Goal: Task Accomplishment & Management: Complete application form

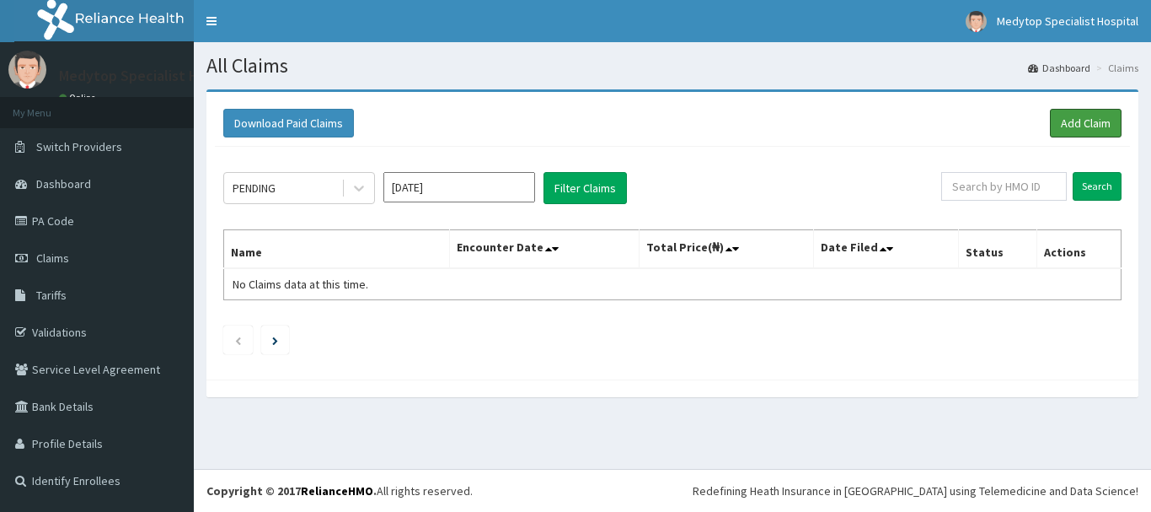
click at [1078, 122] on link "Add Claim" at bounding box center [1086, 123] width 72 height 29
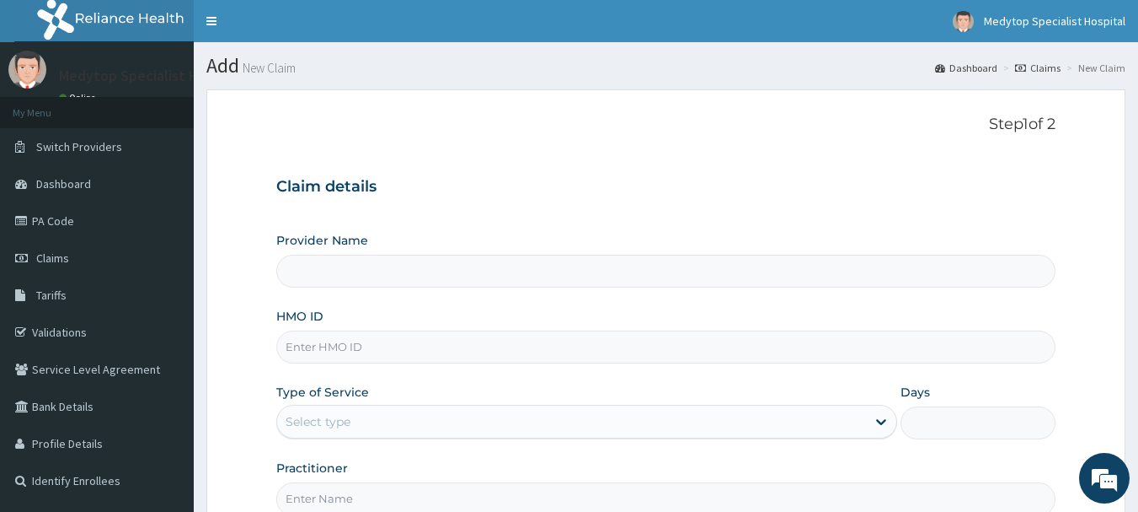
type input "MEDYTOP SPECIALIST HOSPITAL"
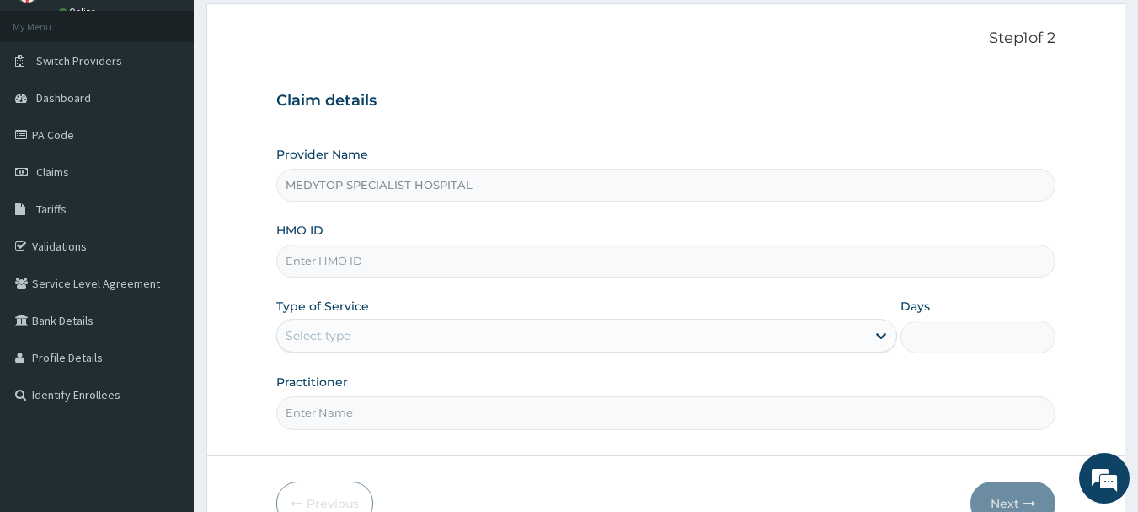
scroll to position [181, 0]
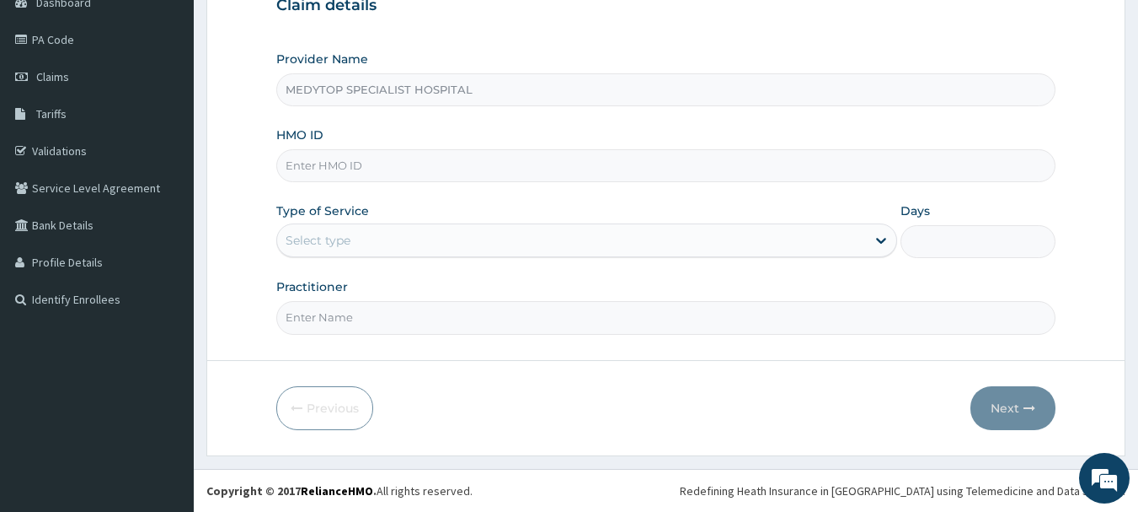
click at [665, 179] on input "HMO ID" at bounding box center [666, 165] width 780 height 33
click at [659, 228] on div "Select type" at bounding box center [571, 240] width 589 height 27
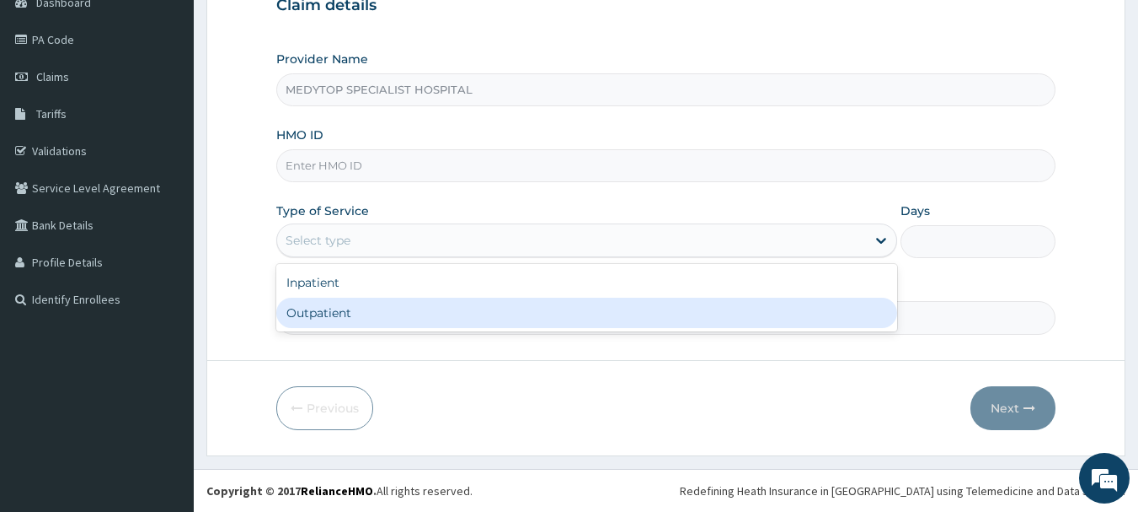
click at [632, 303] on div "Outpatient" at bounding box center [586, 312] width 621 height 30
type input "1"
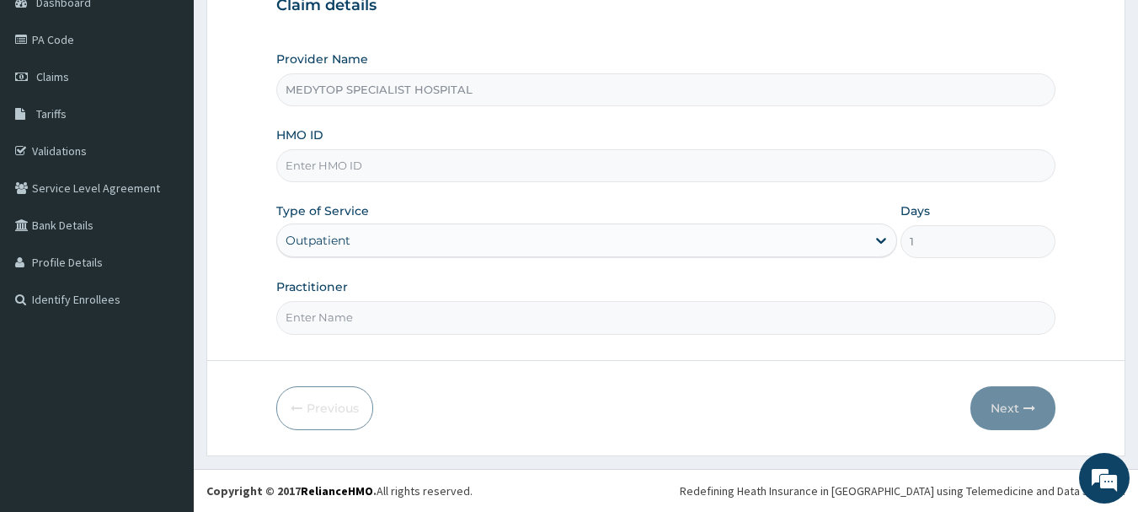
click at [587, 165] on input "HMO ID" at bounding box center [666, 165] width 780 height 33
click at [1077, 275] on form "Step 1 of 2 Claim details Provider Name MEDYTOP SPECIALIST HOSPITAL HMO ID Type…" at bounding box center [665, 181] width 919 height 547
click at [513, 163] on input "HMO ID" at bounding box center [666, 165] width 780 height 33
paste input "GSV/13968/A"
type input "GSV/13968/A"
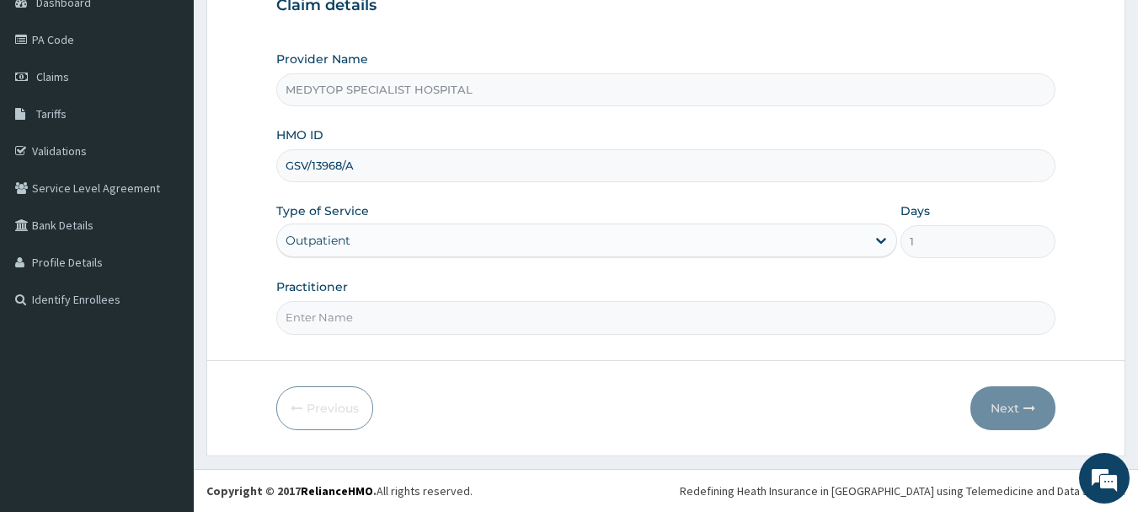
click at [760, 321] on input "Practitioner" at bounding box center [666, 317] width 780 height 33
type input "NON"
click at [995, 410] on button "Next" at bounding box center [1013, 408] width 85 height 44
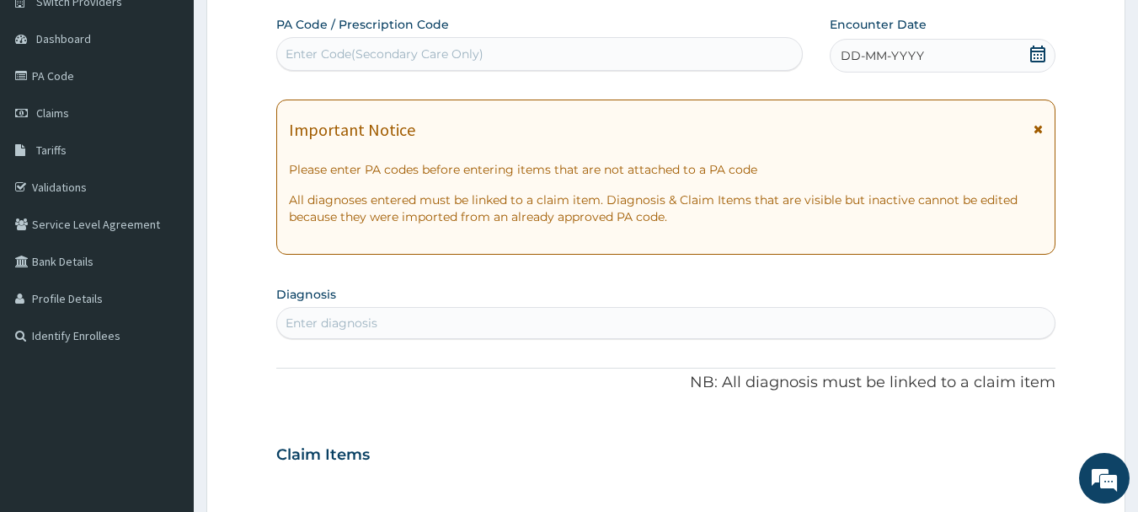
scroll to position [169, 0]
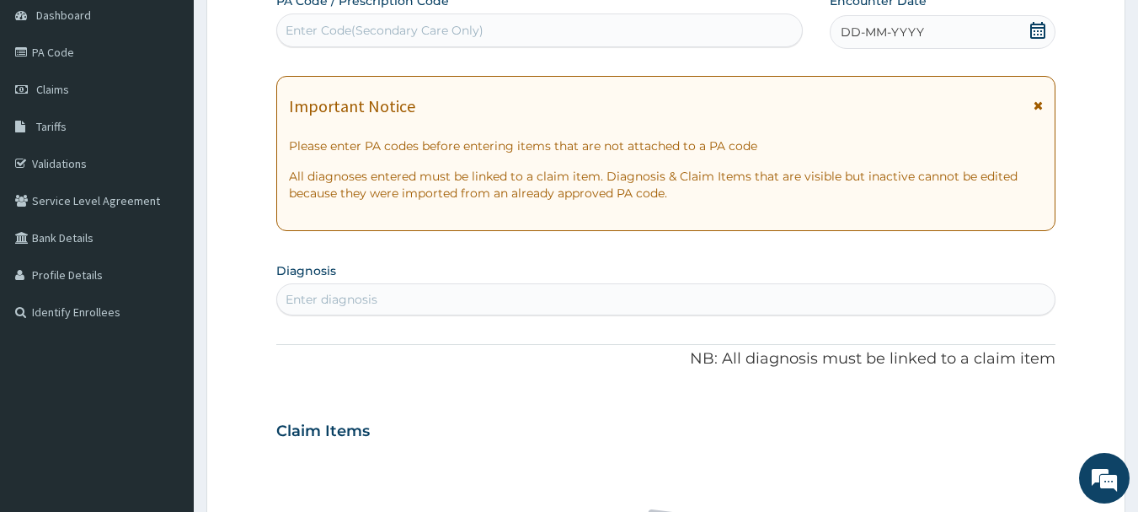
click at [677, 298] on div "Enter diagnosis" at bounding box center [666, 299] width 779 height 27
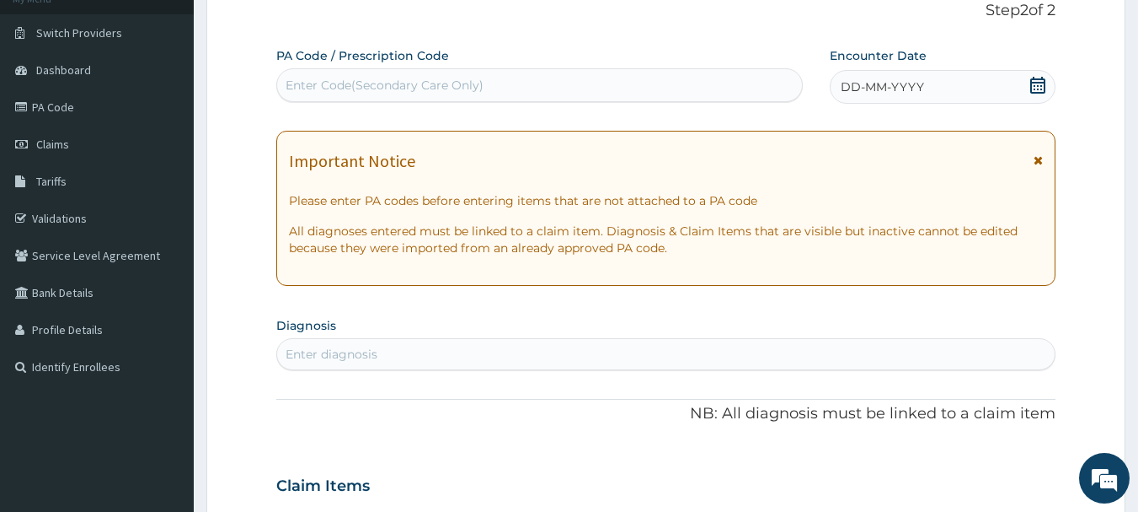
scroll to position [84, 0]
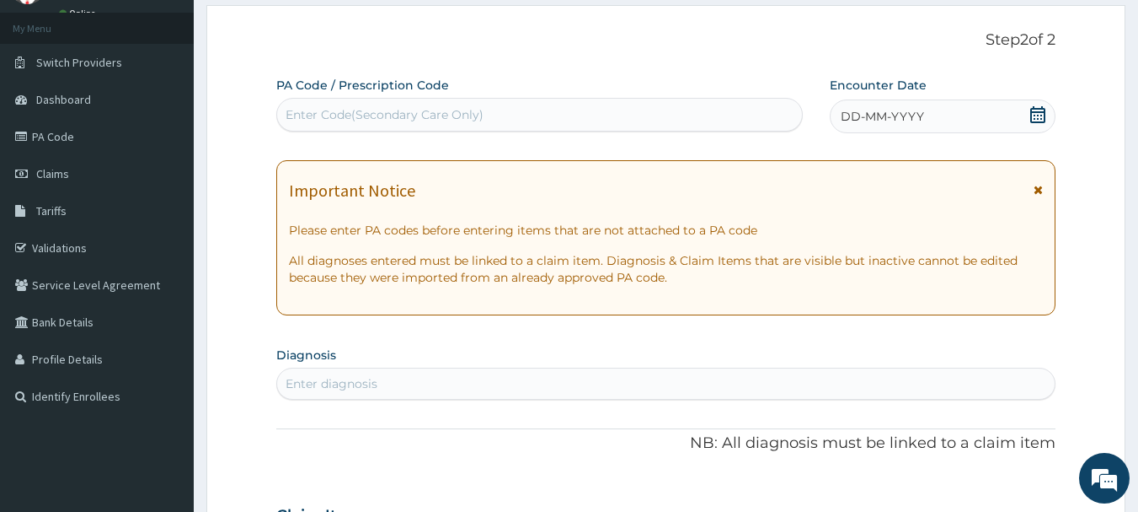
click at [525, 114] on div "Enter Code(Secondary Care Only)" at bounding box center [540, 114] width 526 height 27
click at [577, 97] on div "PA Code / Prescription Code Use Up and Down to choose options, press Enter to s…" at bounding box center [540, 104] width 528 height 55
click at [1035, 186] on icon at bounding box center [1038, 190] width 9 height 12
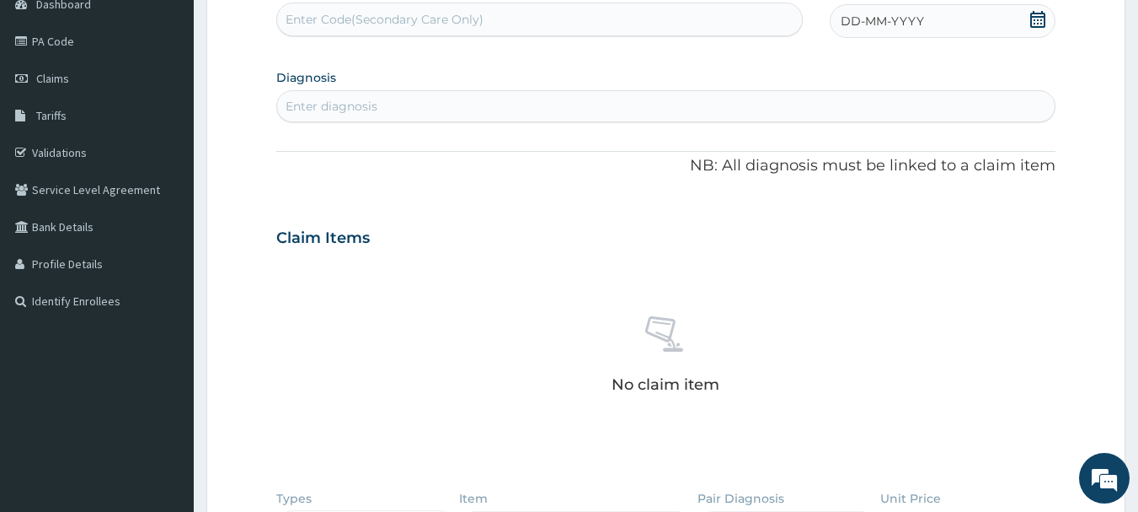
click at [458, 104] on div "Enter diagnosis" at bounding box center [666, 106] width 779 height 27
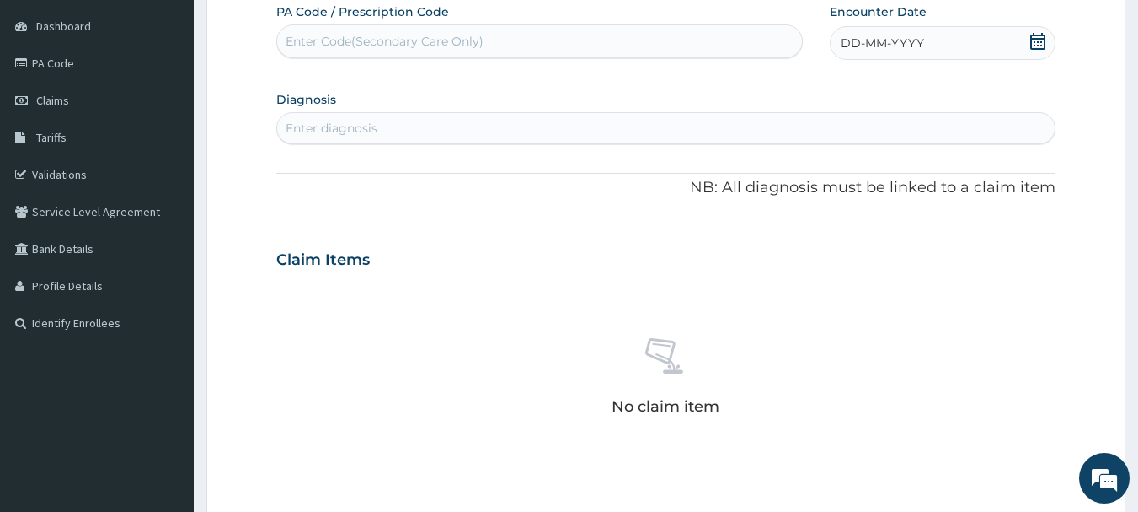
scroll to position [11, 0]
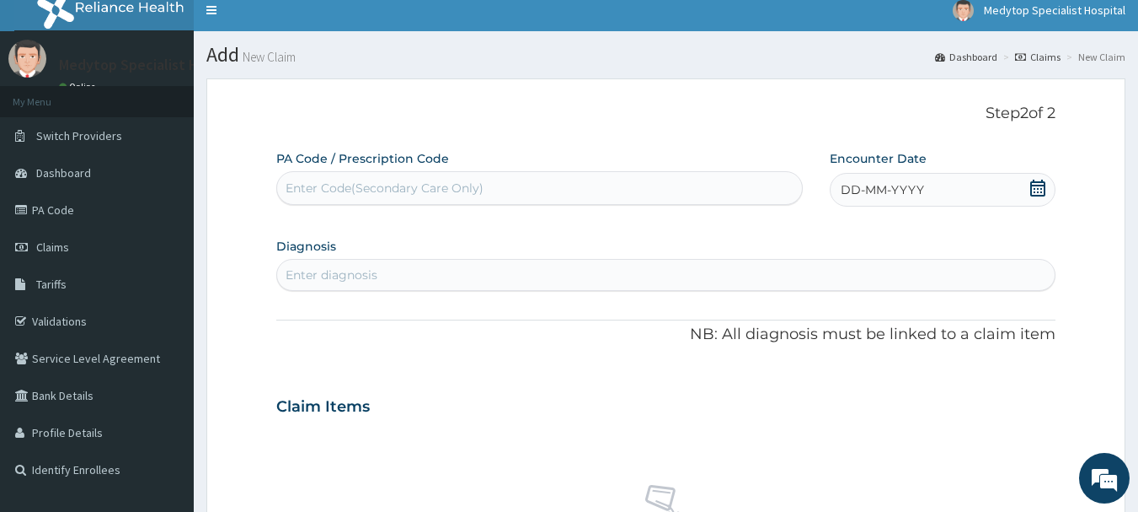
click at [418, 178] on div "Enter Code(Secondary Care Only)" at bounding box center [540, 187] width 526 height 27
click at [425, 186] on div "Enter Code(Secondary Care Only)" at bounding box center [385, 187] width 198 height 17
type input "GEN"
click at [1037, 190] on icon at bounding box center [1038, 187] width 17 height 17
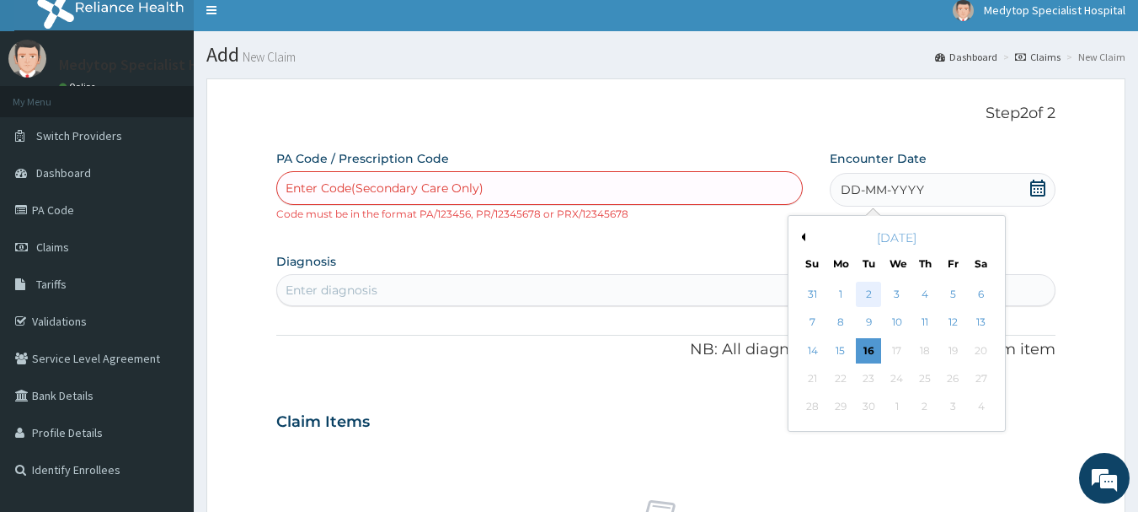
click at [870, 301] on div "2" at bounding box center [869, 293] width 25 height 25
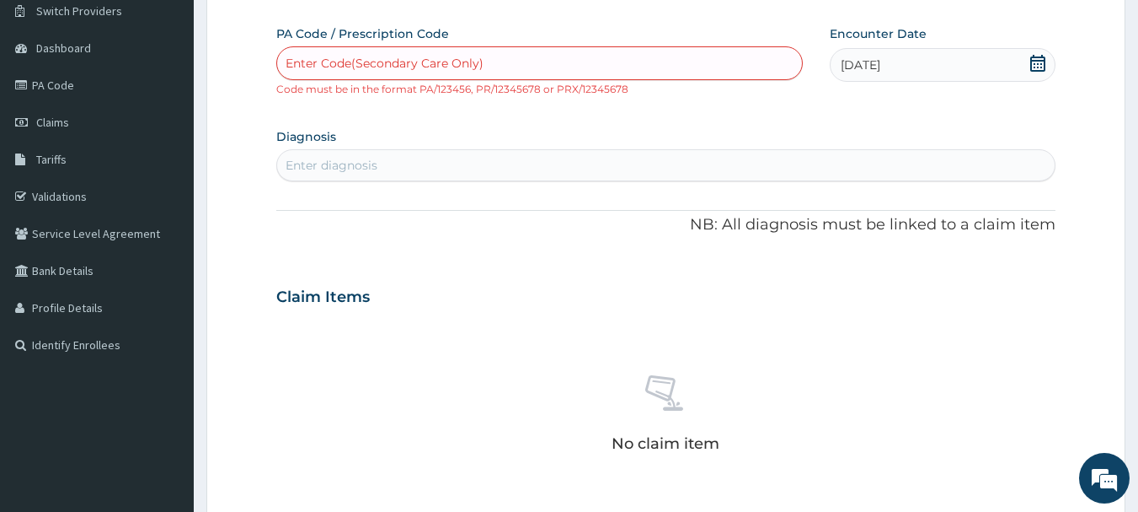
scroll to position [95, 0]
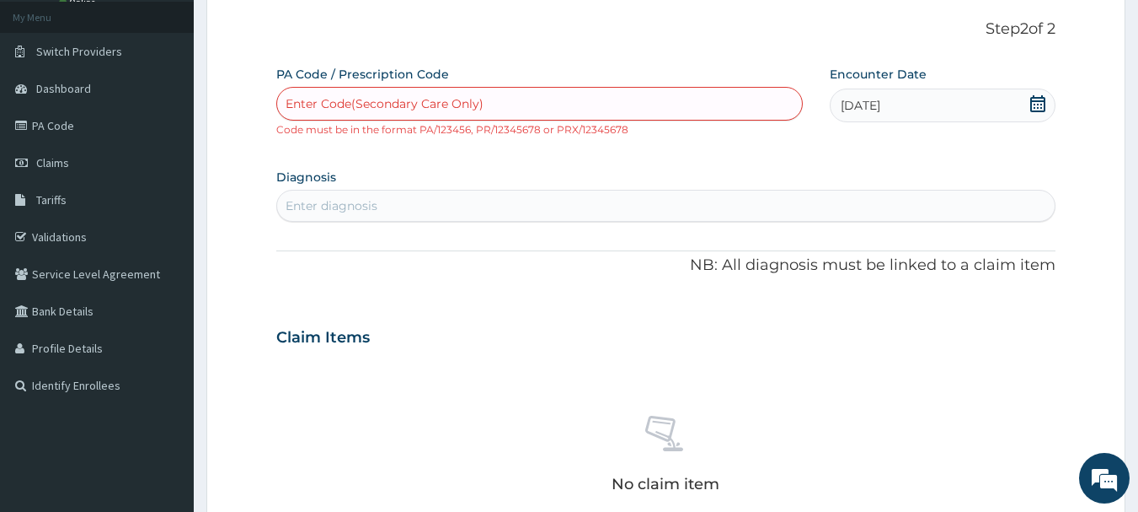
click at [592, 108] on div "Enter Code(Secondary Care Only)" at bounding box center [540, 103] width 526 height 27
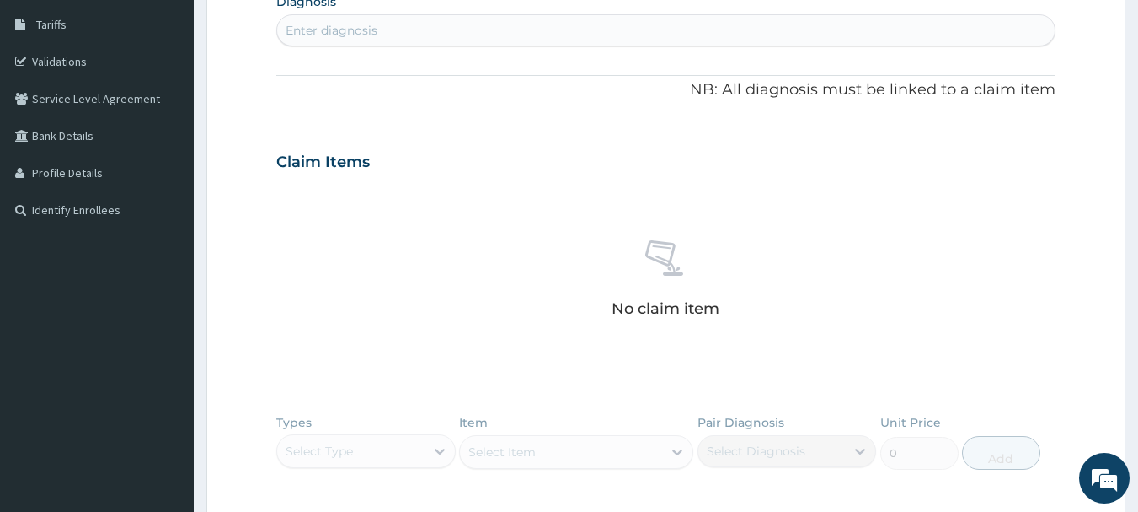
scroll to position [264, 0]
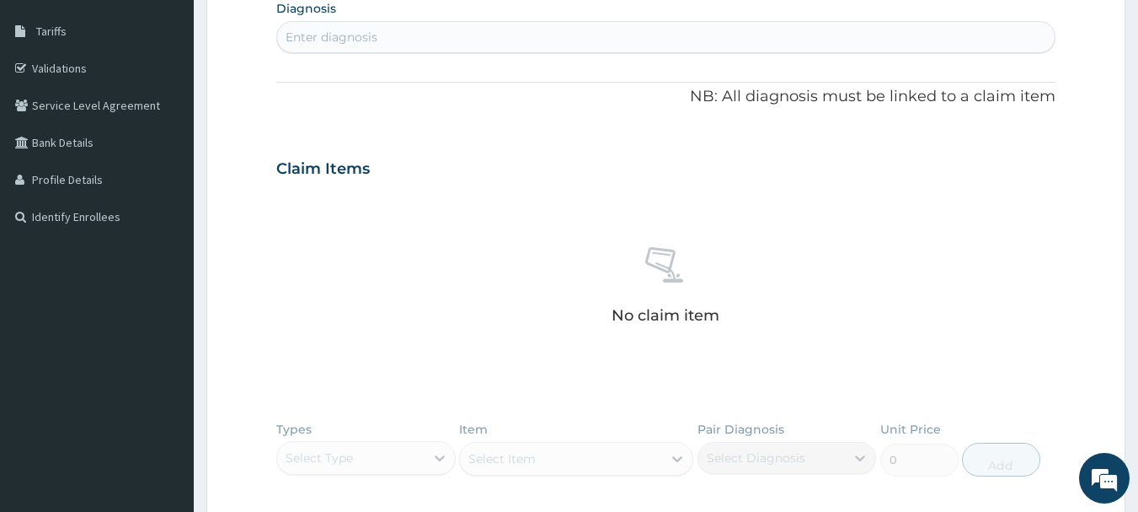
click at [591, 28] on div "Enter diagnosis" at bounding box center [666, 37] width 779 height 27
drag, startPoint x: 547, startPoint y: 25, endPoint x: 533, endPoint y: 46, distance: 25.0
click at [547, 26] on div "Enter diagnosis" at bounding box center [666, 37] width 779 height 27
click at [533, 46] on div "Enter diagnosis" at bounding box center [666, 37] width 779 height 27
type input "B"
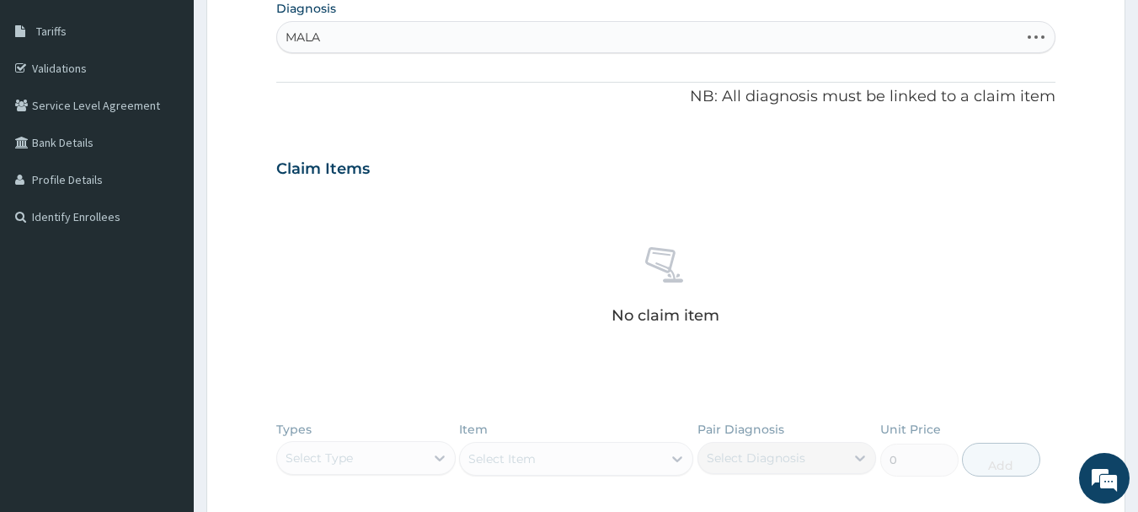
type input "MALAR"
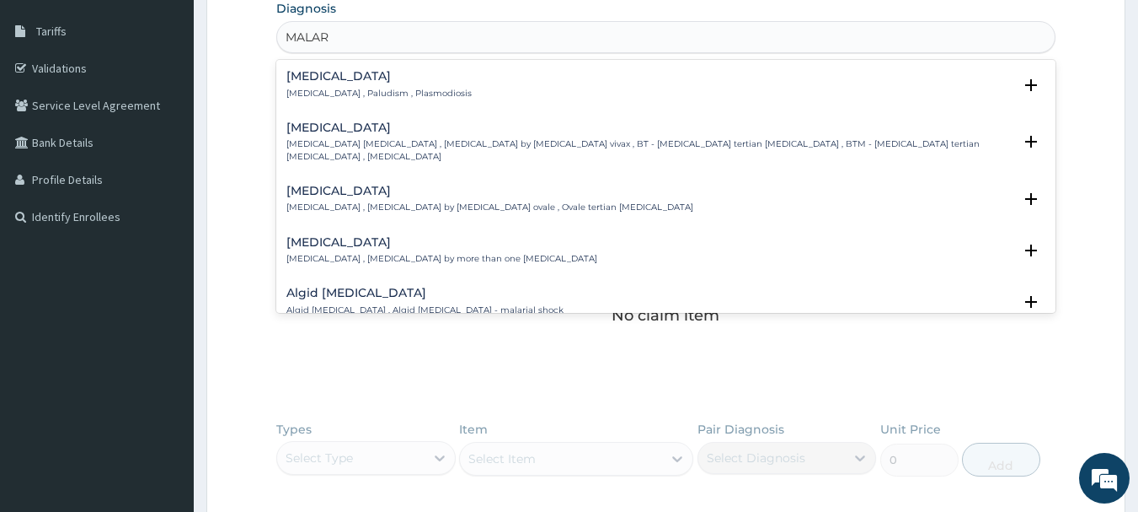
click at [367, 88] on p "[MEDICAL_DATA] , Paludism , Plasmodiosis" at bounding box center [379, 94] width 185 height 12
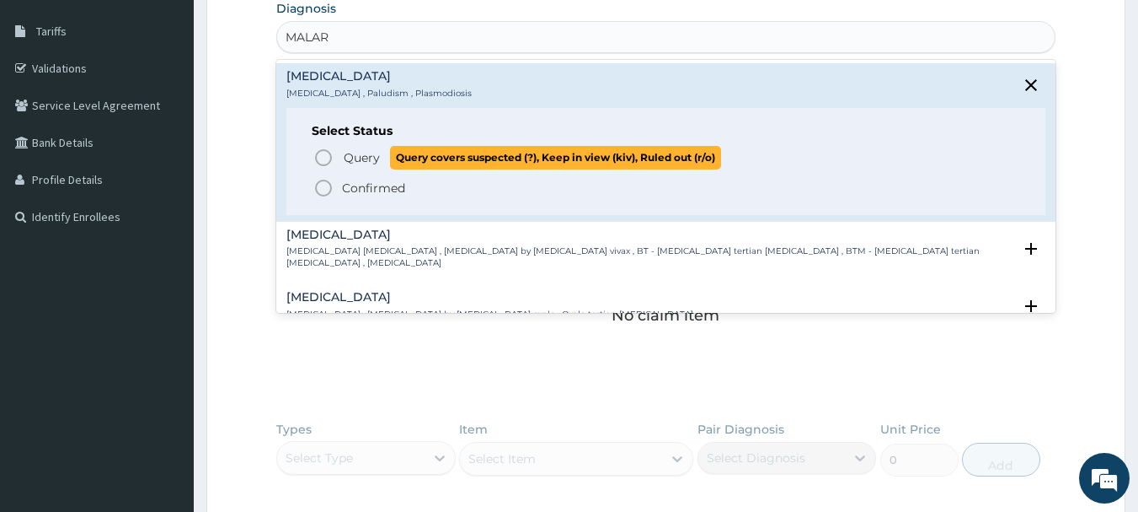
click at [350, 158] on span "Query" at bounding box center [362, 157] width 36 height 17
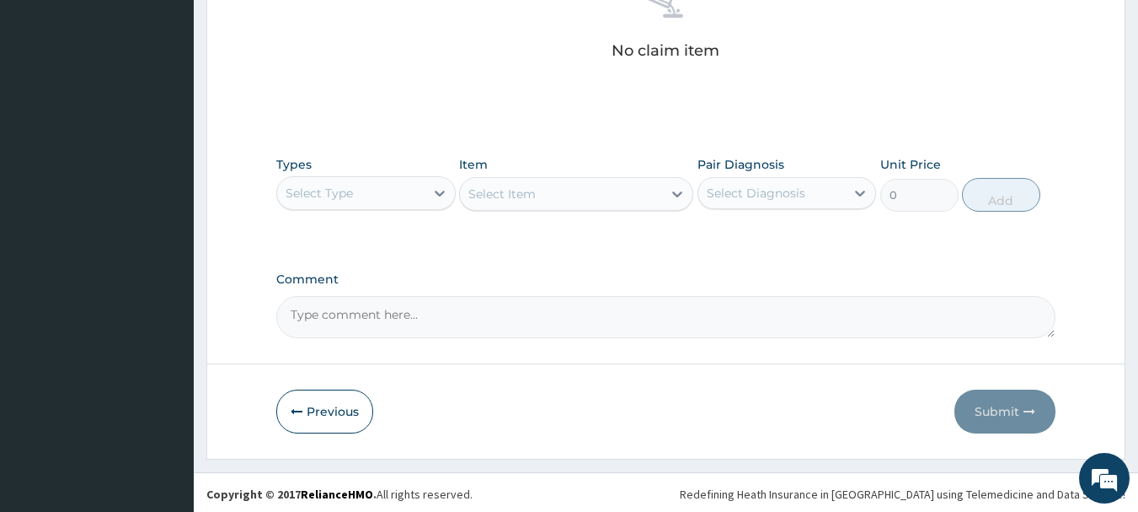
scroll to position [537, 0]
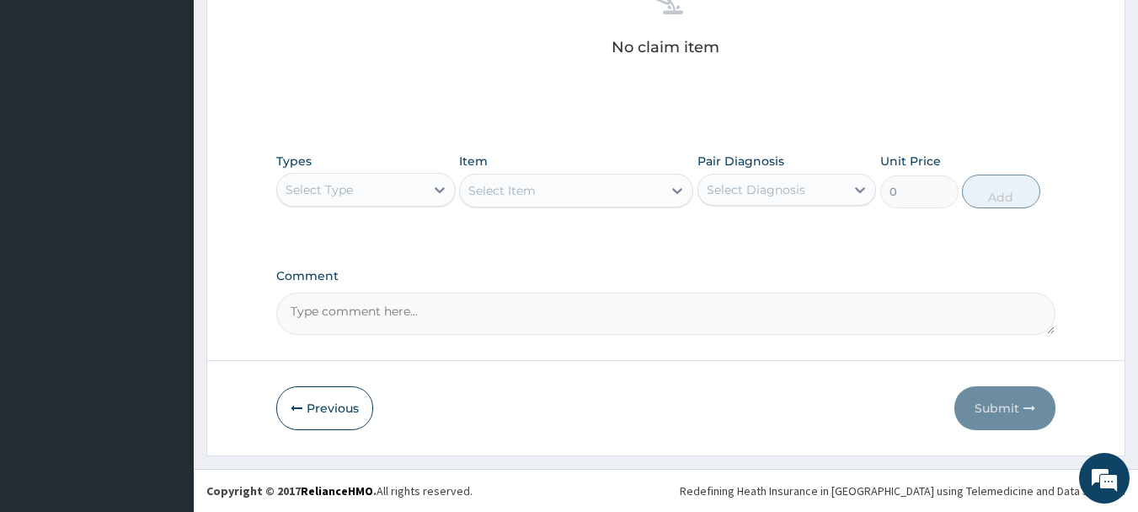
click at [516, 192] on div "Select Item" at bounding box center [576, 191] width 234 height 34
click at [390, 185] on div "Select Type" at bounding box center [350, 189] width 147 height 27
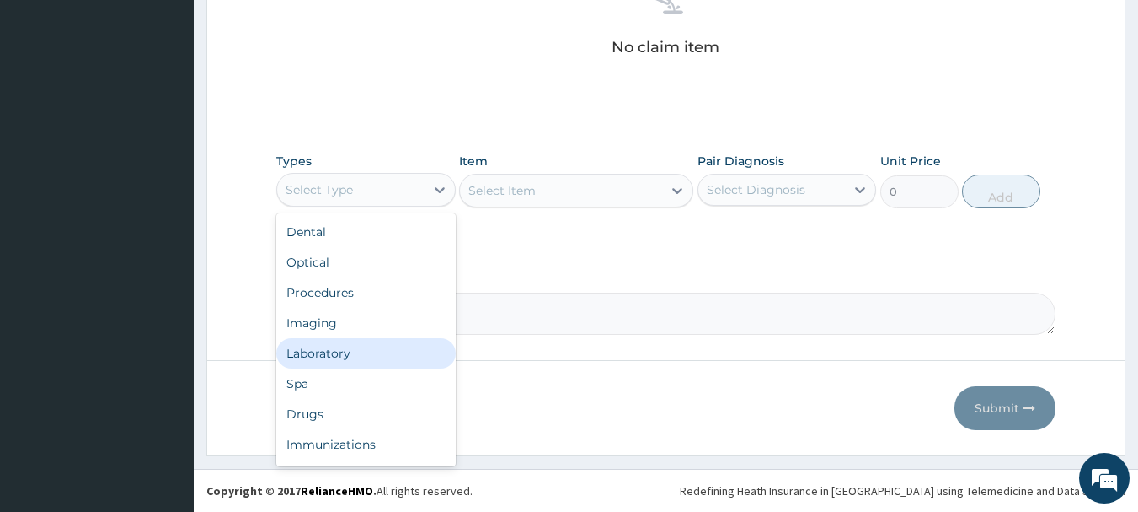
click at [356, 351] on div "Laboratory" at bounding box center [365, 353] width 179 height 30
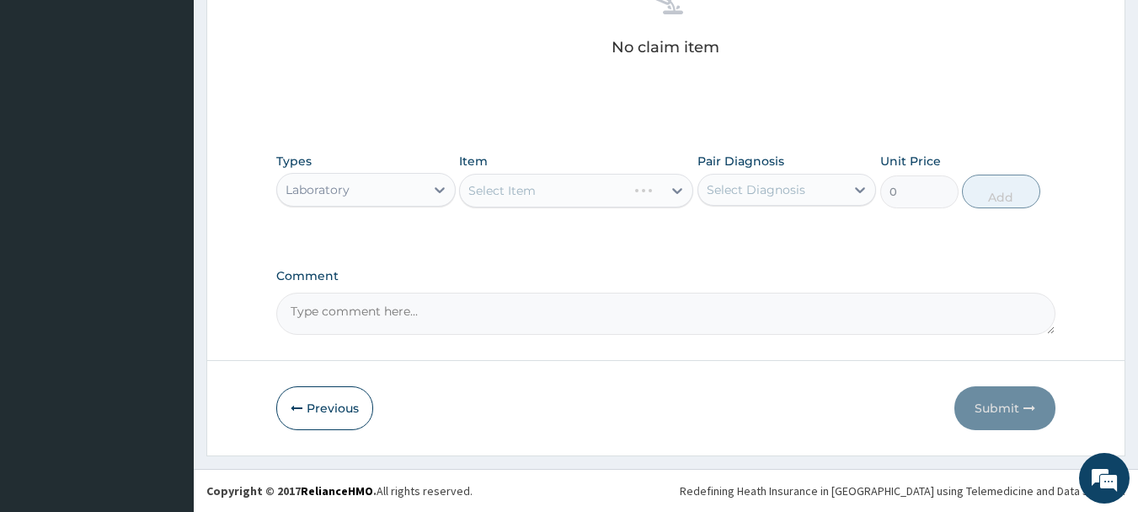
click at [530, 185] on div "Select Item" at bounding box center [576, 191] width 234 height 34
click at [571, 196] on div "Select Item" at bounding box center [561, 190] width 202 height 27
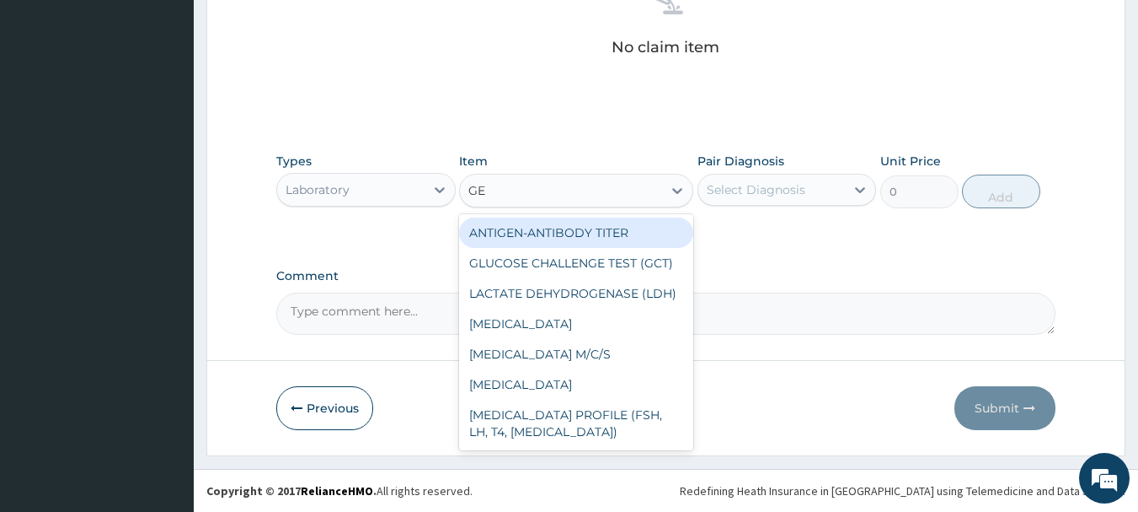
type input "GEN"
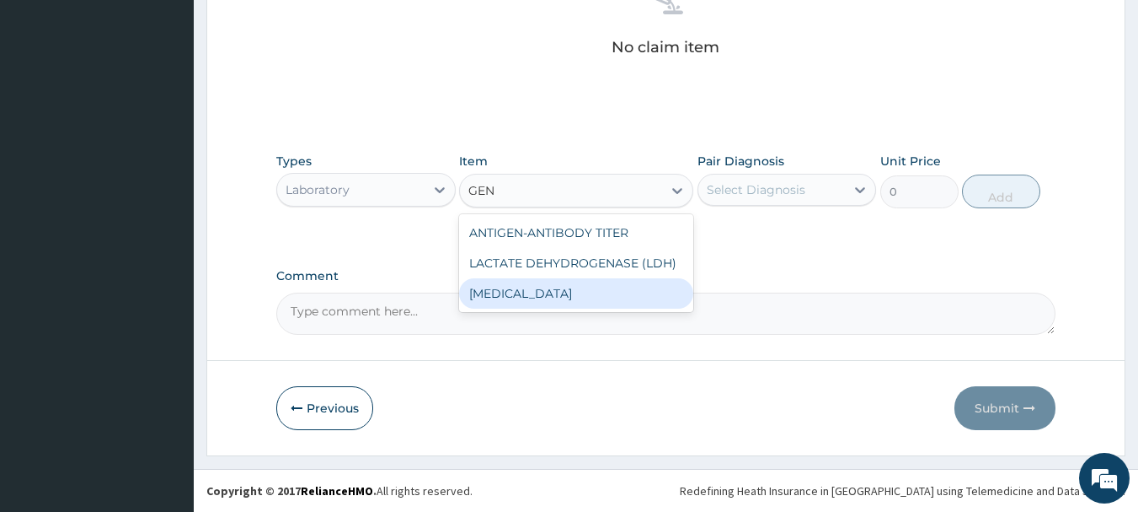
click at [517, 289] on div "[MEDICAL_DATA]" at bounding box center [576, 293] width 234 height 30
type input "4000"
